Goal: Task Accomplishment & Management: Use online tool/utility

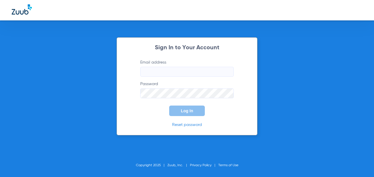
click at [189, 75] on input "Email address" at bounding box center [186, 72] width 93 height 10
type input "[EMAIL_ADDRESS][DOMAIN_NAME]"
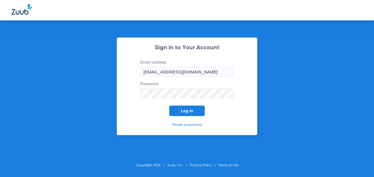
click at [169, 106] on button "Log In" at bounding box center [187, 111] width 36 height 11
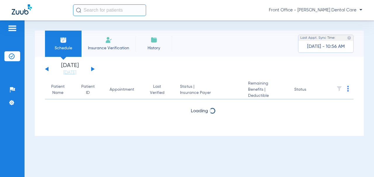
click at [92, 69] on button at bounding box center [93, 69] width 4 height 4
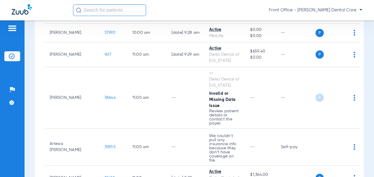
scroll to position [672, 0]
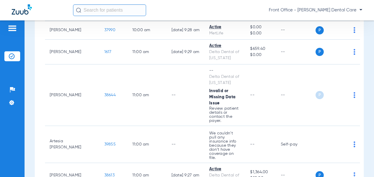
click at [104, 93] on span "38644" at bounding box center [109, 95] width 11 height 4
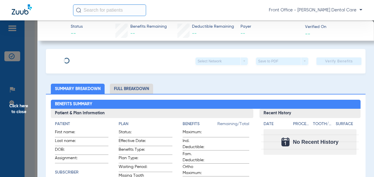
type input "[PERSON_NAME]"
type input "Salaam"
type input "[DATE]"
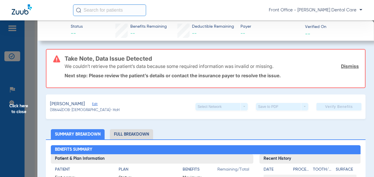
click at [93, 104] on span "Edit" at bounding box center [94, 105] width 5 height 6
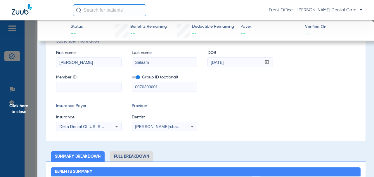
scroll to position [117, 0]
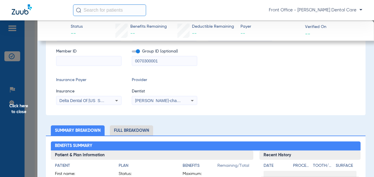
drag, startPoint x: 164, startPoint y: 63, endPoint x: 140, endPoint y: 61, distance: 24.0
click at [129, 61] on div "Member ID Group ID (optional) 0070300001" at bounding box center [205, 54] width 299 height 22
paste input "-"
type input "00703-00001"
click at [82, 63] on input at bounding box center [88, 60] width 65 height 9
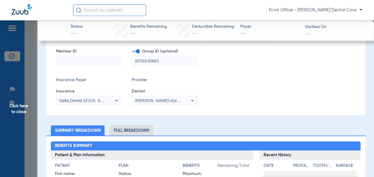
paste input "227962611002"
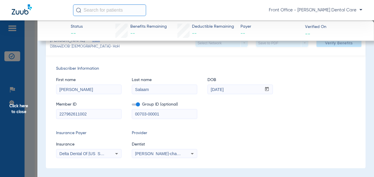
scroll to position [13, 0]
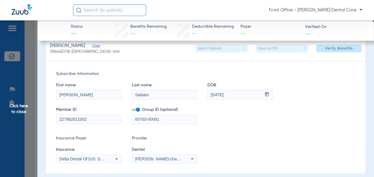
type input "227962611002"
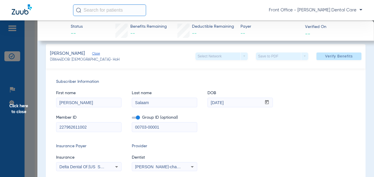
scroll to position [0, 0]
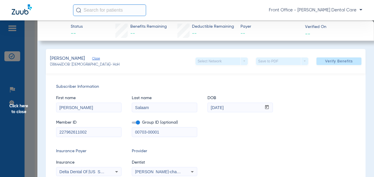
click at [324, 64] on span at bounding box center [338, 61] width 45 height 14
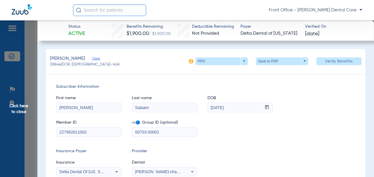
click at [17, 113] on span "Click here to close" at bounding box center [18, 108] width 37 height 177
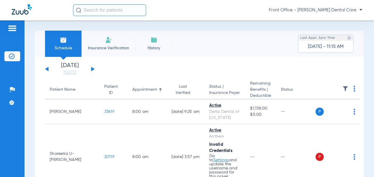
click at [91, 68] on button at bounding box center [93, 69] width 4 height 4
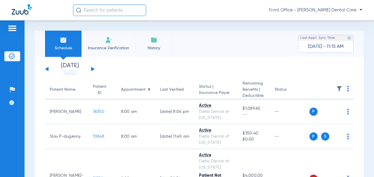
click at [347, 88] on img at bounding box center [348, 89] width 2 height 6
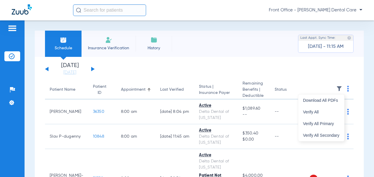
click at [314, 115] on button "Verify All" at bounding box center [321, 112] width 46 height 12
